Goal: Task Accomplishment & Management: Use online tool/utility

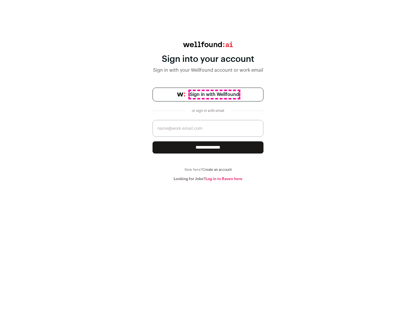
click at [214, 94] on span "Sign in with Wellfound" at bounding box center [214, 94] width 49 height 7
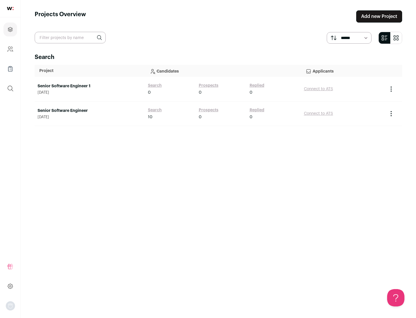
click at [89, 111] on link "Senior Software Engineer" at bounding box center [90, 111] width 104 height 6
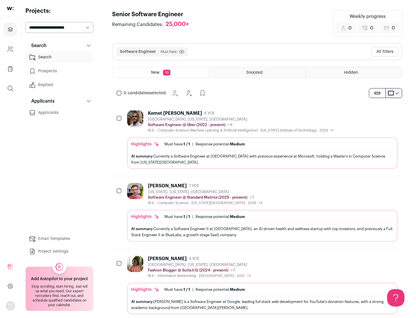
click at [257, 139] on div "Highlights Must have: 1 / 1 How many must haves have been fulfilled? | Response…" at bounding box center [262, 152] width 270 height 31
